Goal: Task Accomplishment & Management: Manage account settings

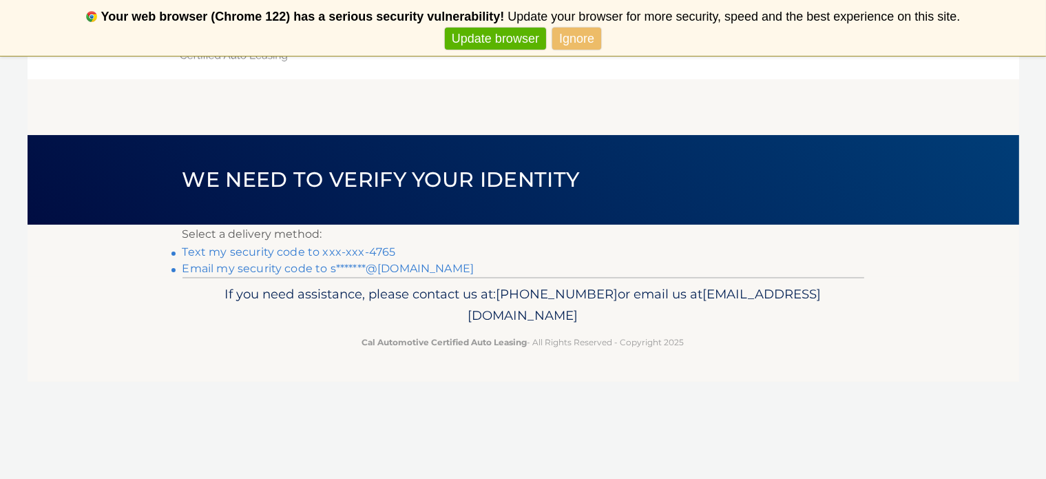
click at [304, 249] on link "Text my security code to xxx-xxx-4765" at bounding box center [290, 251] width 214 height 13
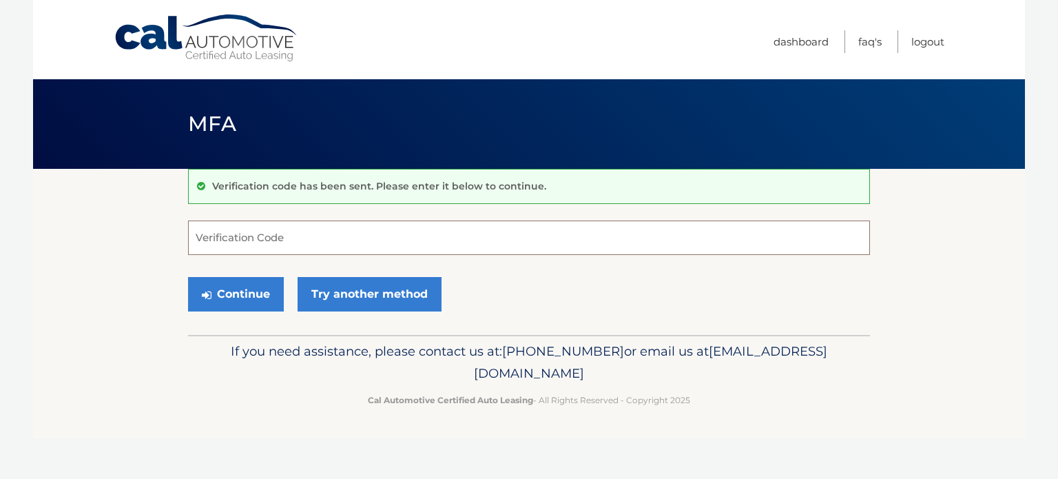
click at [257, 236] on input "Verification Code" at bounding box center [529, 237] width 682 height 34
type input "819148"
click at [188, 277] on button "Continue" at bounding box center [236, 294] width 96 height 34
click at [231, 278] on button "Continue" at bounding box center [236, 294] width 96 height 34
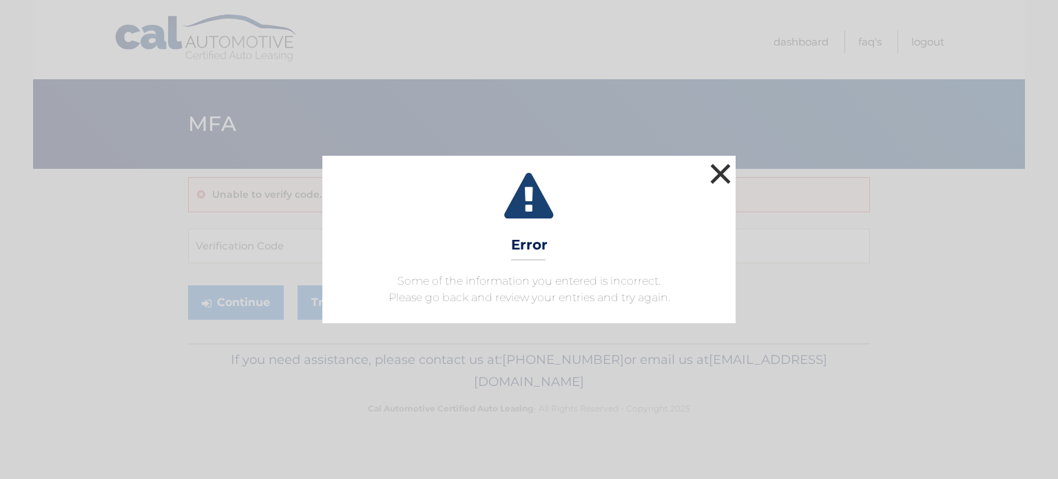
click at [723, 174] on button "×" at bounding box center [721, 174] width 28 height 28
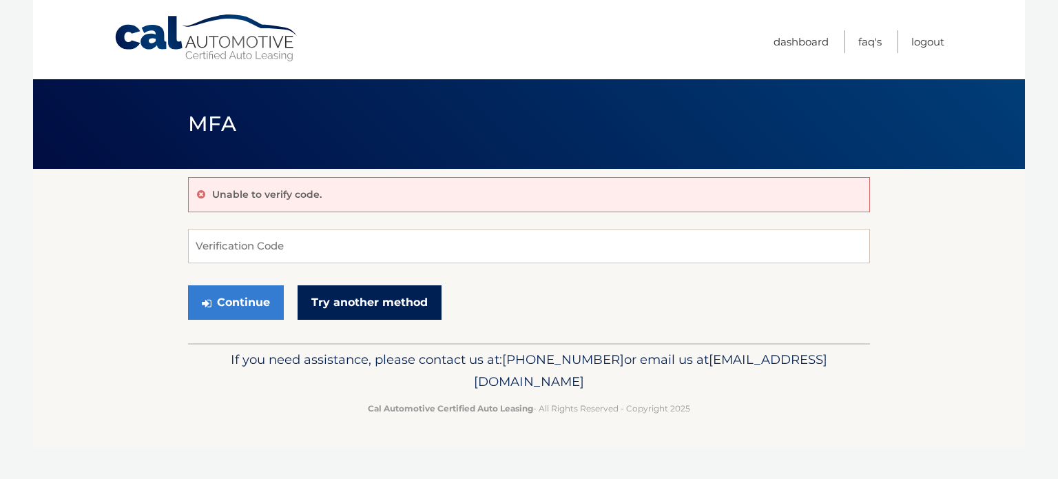
click at [385, 302] on link "Try another method" at bounding box center [370, 302] width 144 height 34
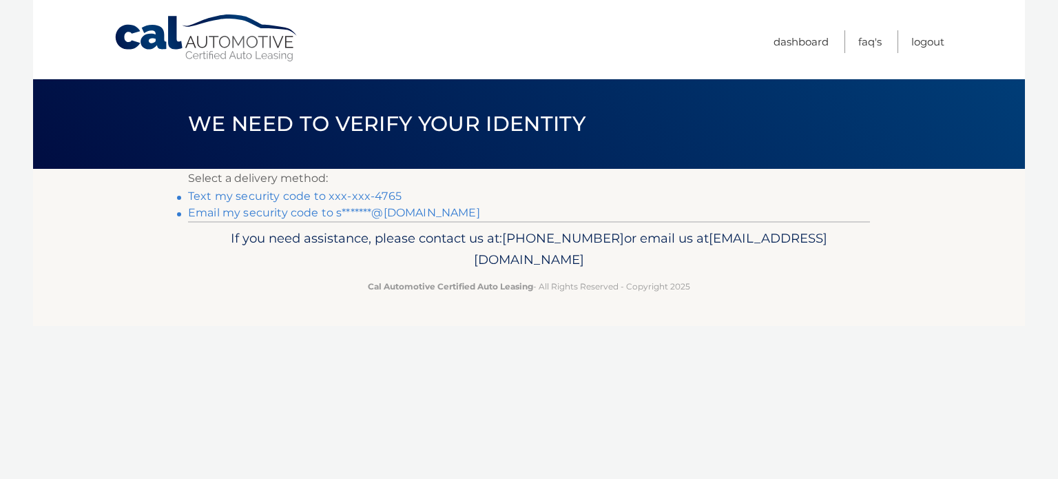
click at [320, 199] on link "Text my security code to xxx-xxx-4765" at bounding box center [295, 195] width 214 height 13
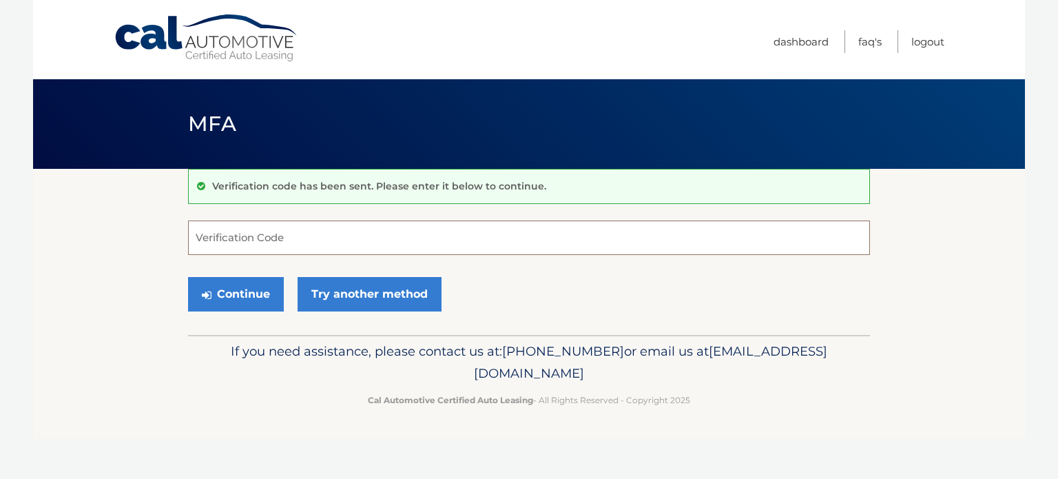
click at [251, 245] on input "Verification Code" at bounding box center [529, 237] width 682 height 34
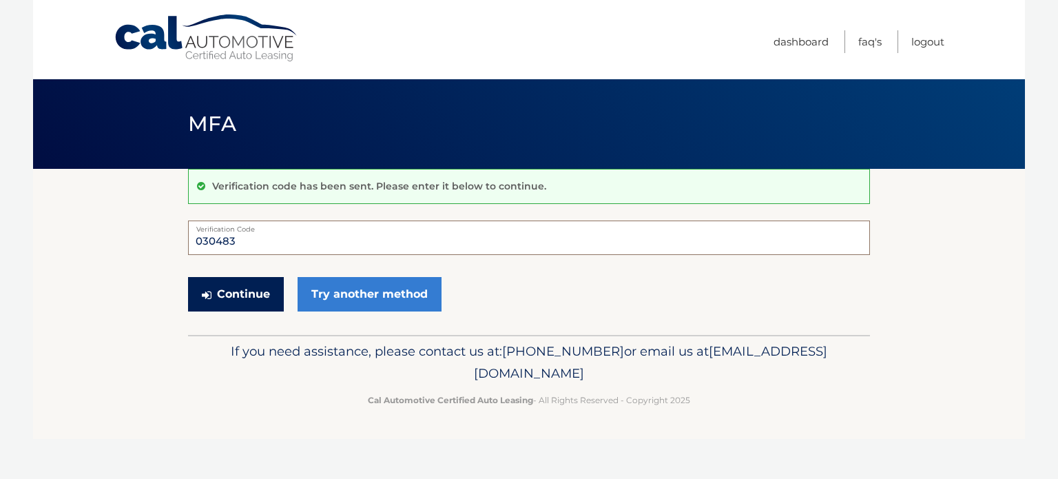
type input "030483"
click at [234, 287] on button "Continue" at bounding box center [236, 294] width 96 height 34
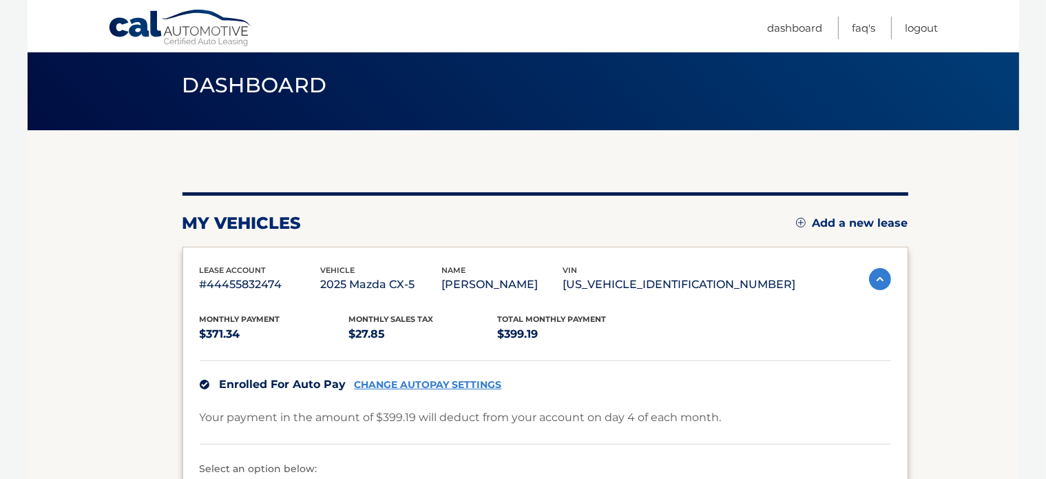
scroll to position [187, 0]
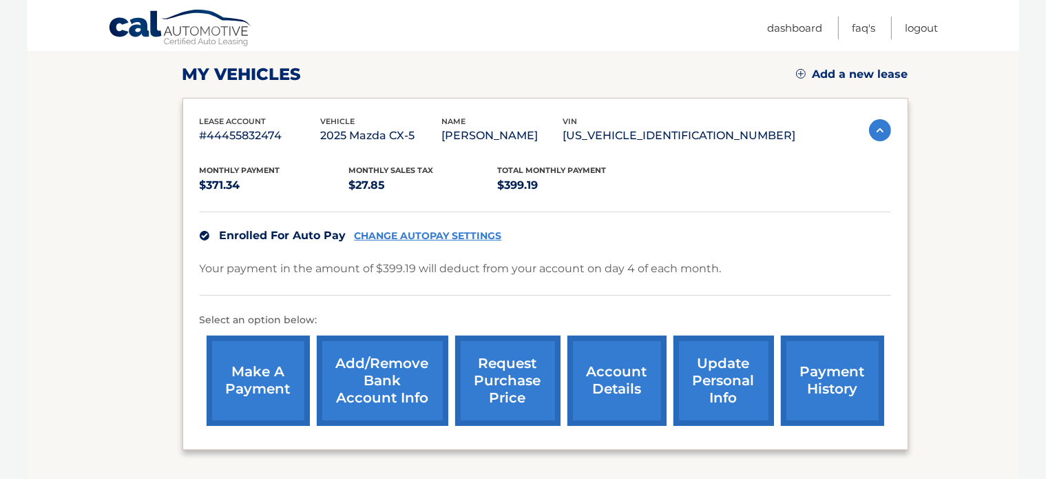
click at [721, 373] on link "update personal info" at bounding box center [724, 380] width 101 height 90
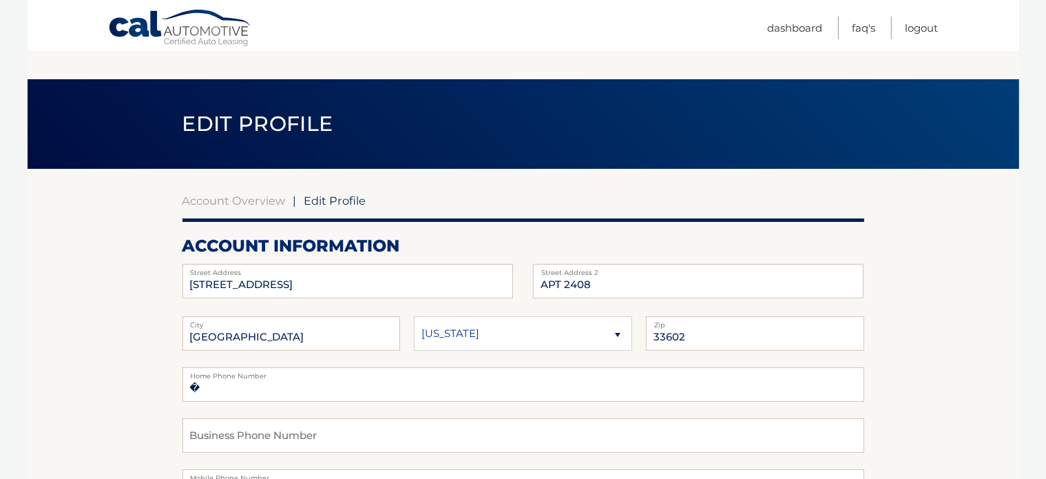
scroll to position [175, 0]
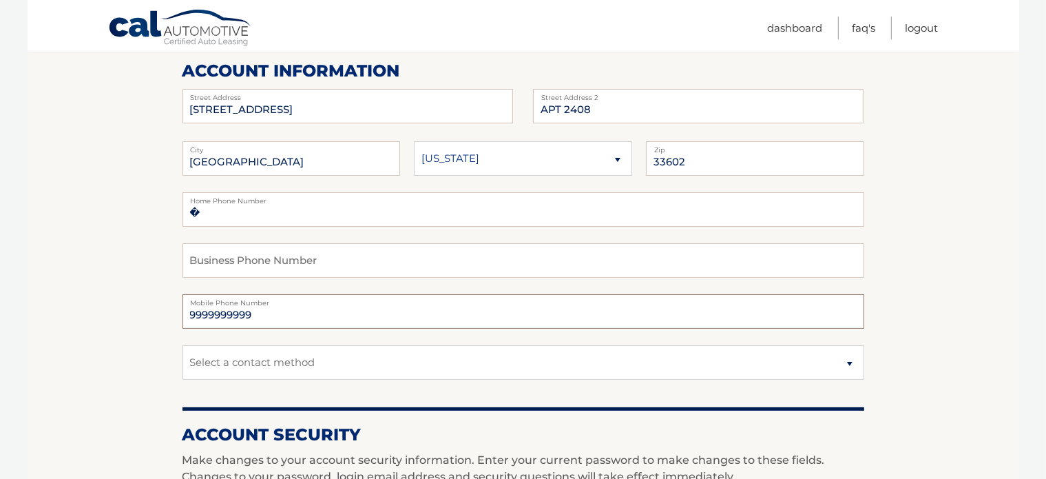
drag, startPoint x: 251, startPoint y: 317, endPoint x: 174, endPoint y: 320, distance: 77.2
type input "502-523-4765"
click at [249, 366] on select "Select a contact method Mobile Home" at bounding box center [524, 362] width 682 height 34
select select "1"
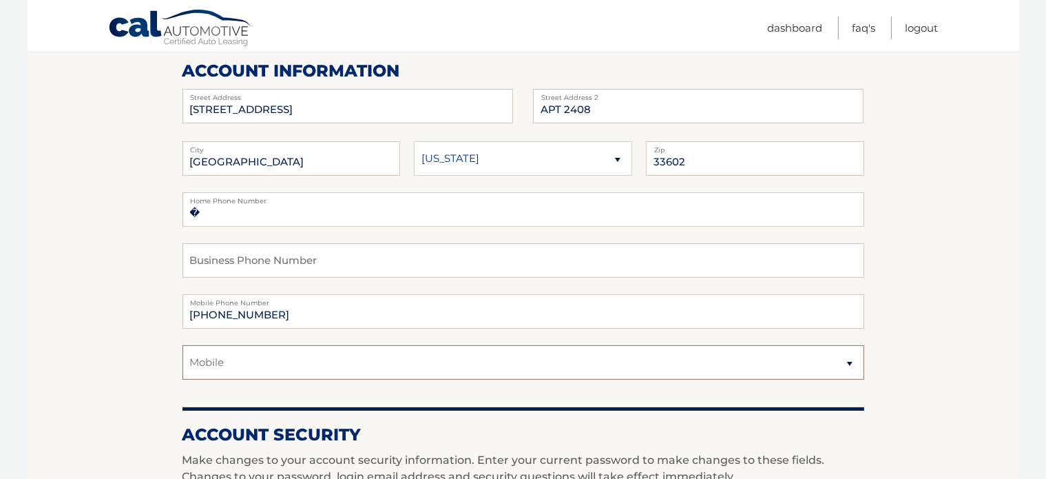
click at [183, 345] on select "Select a contact method Mobile Home" at bounding box center [524, 362] width 682 height 34
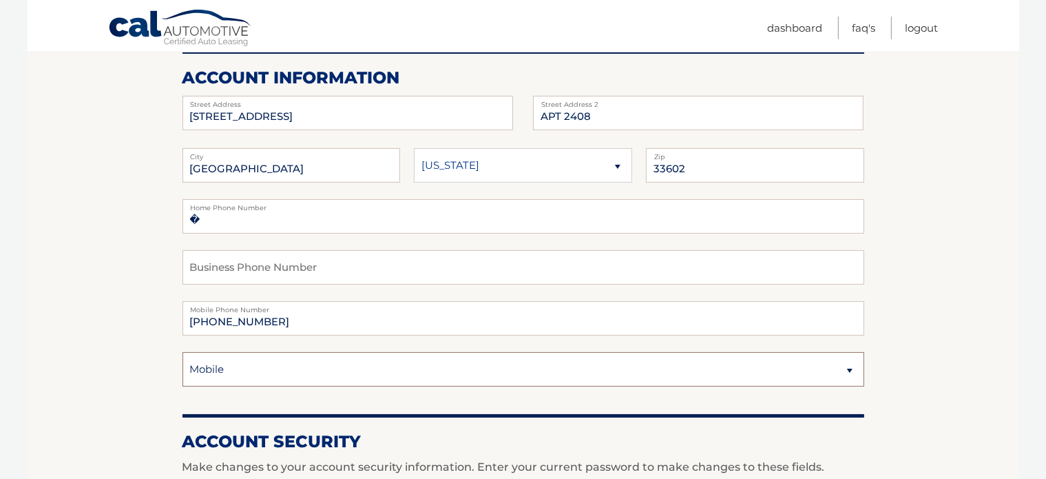
scroll to position [169, 0]
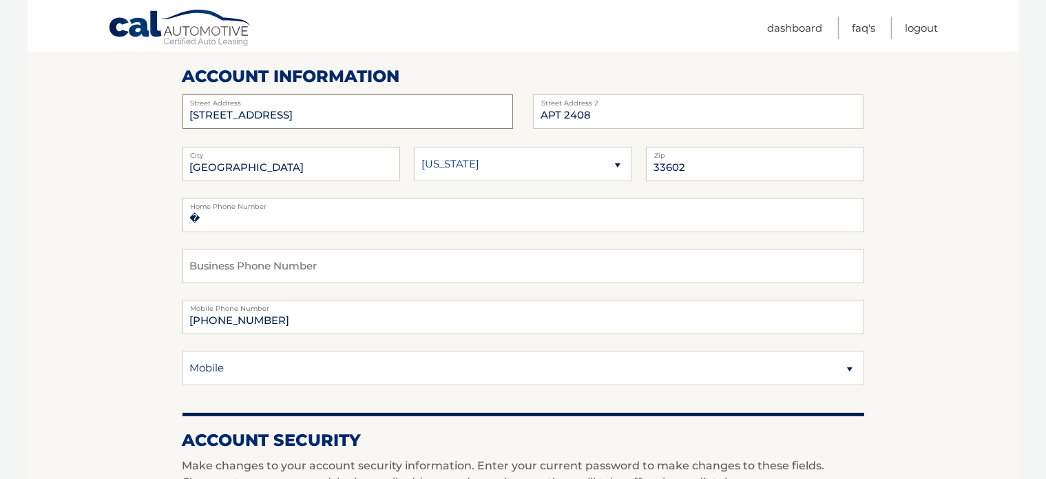
drag, startPoint x: 312, startPoint y: 121, endPoint x: 145, endPoint y: 129, distance: 167.6
